Goal: Information Seeking & Learning: Learn about a topic

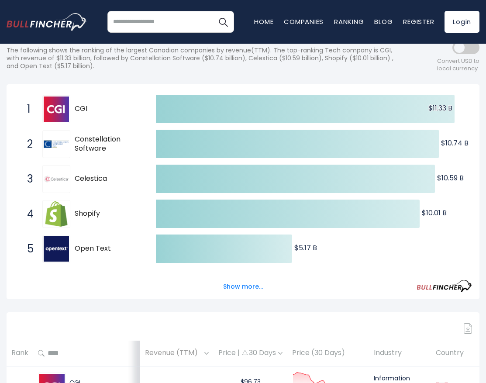
scroll to position [120, 0]
click at [247, 286] on button "Show more..." at bounding box center [243, 286] width 50 height 14
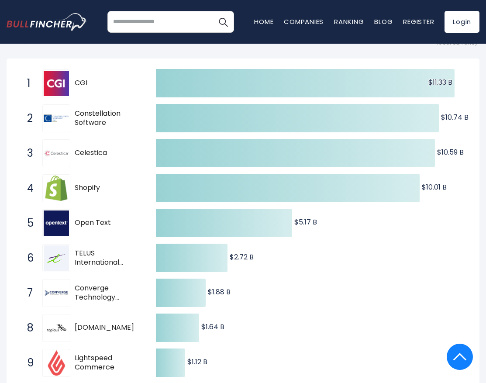
scroll to position [0, 0]
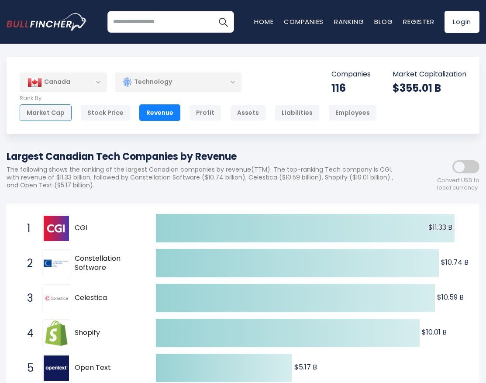
click at [45, 113] on div "Market Cap" at bounding box center [46, 112] width 52 height 17
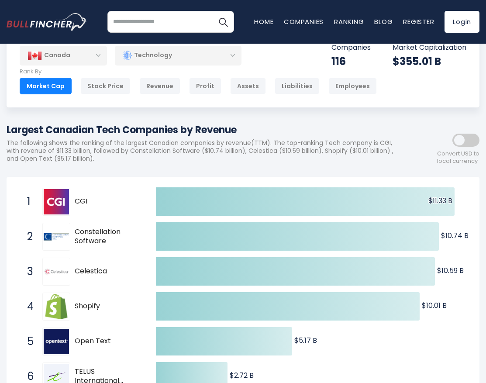
scroll to position [60, 0]
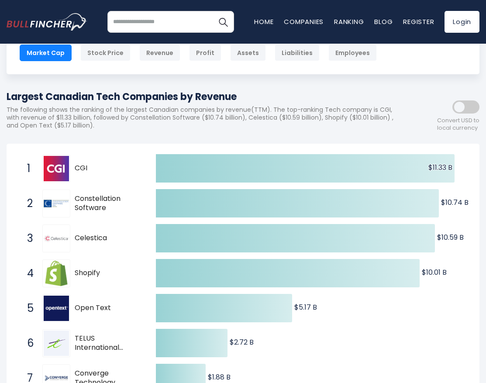
click at [66, 165] on img at bounding box center [56, 168] width 25 height 25
click at [78, 170] on span "CGI" at bounding box center [108, 168] width 66 height 9
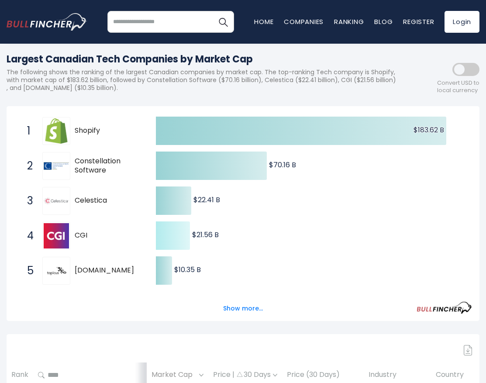
scroll to position [99, 0]
